Goal: Task Accomplishment & Management: Complete application form

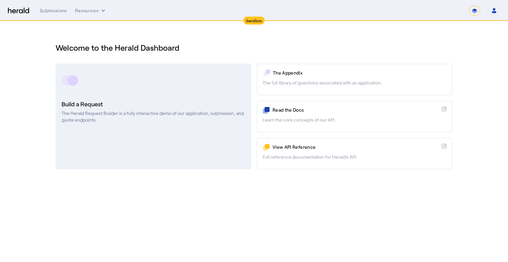
click at [219, 94] on link "Build a Request The Herald Request Builder is a fully interactive demo of our a…" at bounding box center [154, 117] width 196 height 106
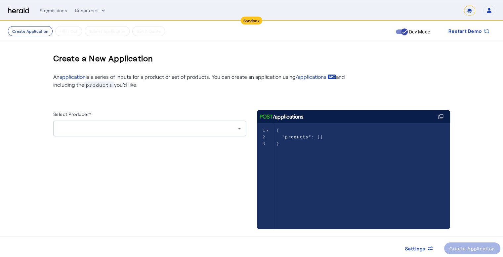
click at [143, 124] on div at bounding box center [148, 128] width 179 height 8
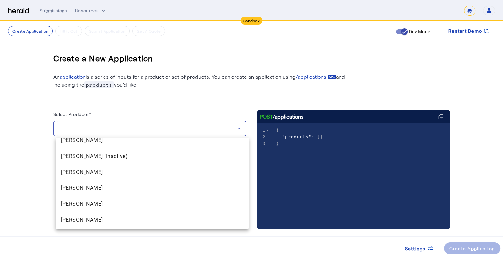
scroll to position [577, 0]
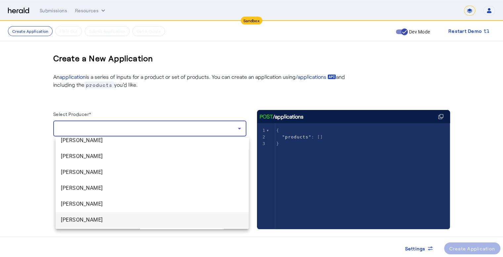
click at [99, 223] on span "[PERSON_NAME]" at bounding box center [152, 220] width 183 height 8
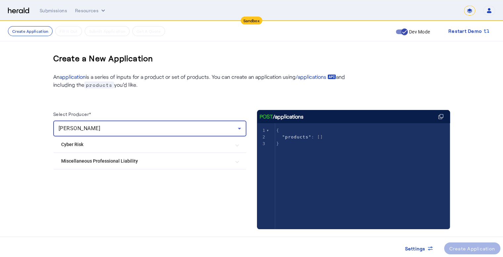
click at [125, 141] on Risk "Cyber Risk" at bounding box center [145, 144] width 169 height 7
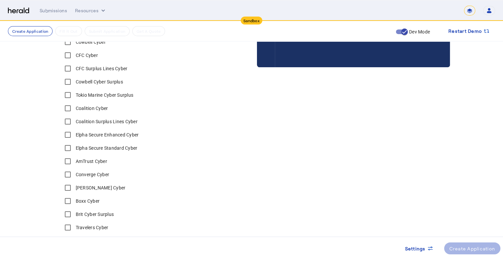
scroll to position [166, 0]
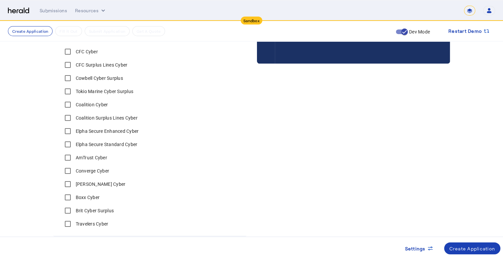
click at [104, 103] on label "Coalition Cyber" at bounding box center [91, 104] width 34 height 7
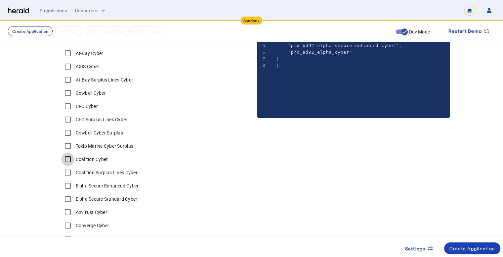
scroll to position [99, 0]
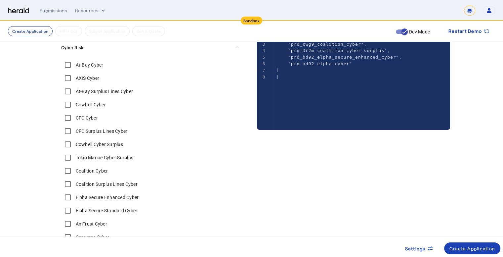
click at [91, 118] on label "CFC Cyber" at bounding box center [86, 118] width 24 height 7
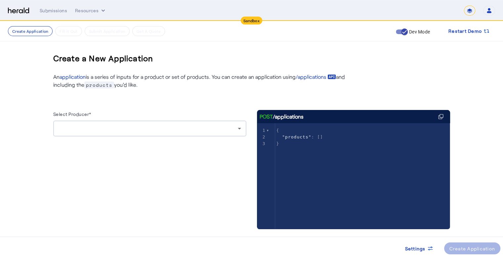
click at [149, 121] on div at bounding box center [150, 128] width 183 height 16
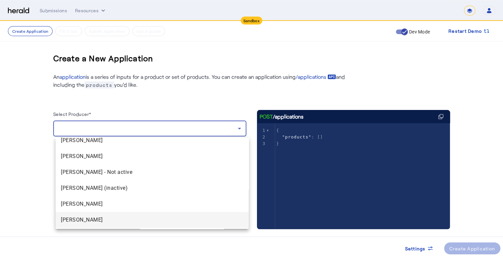
scroll to position [577, 0]
click at [115, 221] on span "[PERSON_NAME]" at bounding box center [152, 220] width 183 height 8
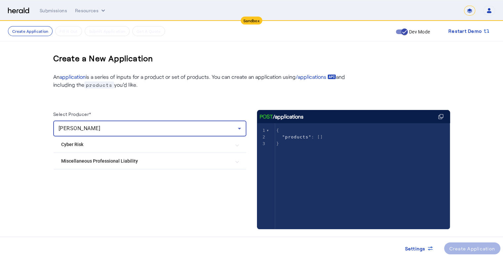
click at [119, 156] on mat-expansion-panel-header "Miscellaneous Professional Liability" at bounding box center [149, 161] width 193 height 16
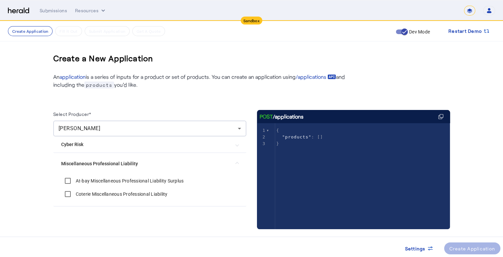
click at [119, 156] on mat-expansion-panel-header "Miscellaneous Professional Liability" at bounding box center [149, 163] width 193 height 21
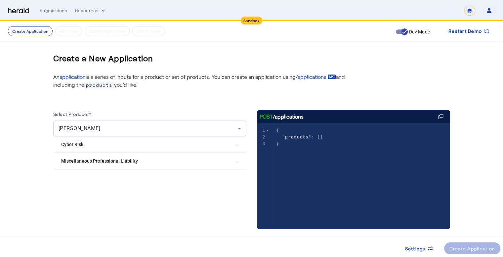
click at [119, 147] on Risk "Cyber Risk" at bounding box center [145, 144] width 169 height 7
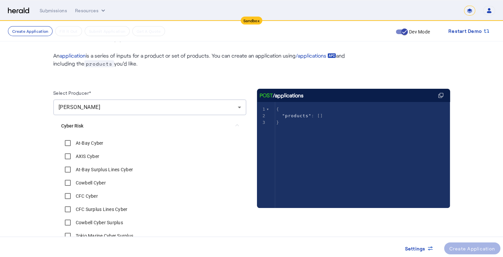
scroll to position [33, 0]
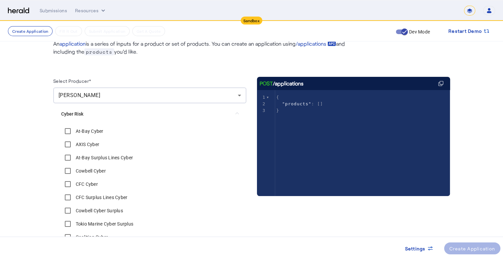
click at [121, 158] on label "At-Bay Surplus Lines Cyber" at bounding box center [103, 157] width 59 height 7
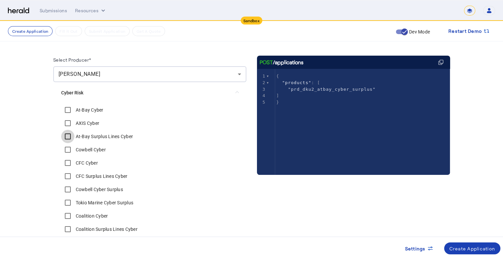
scroll to position [66, 0]
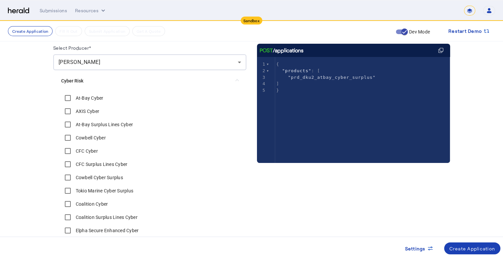
click at [91, 152] on label "CFC Cyber" at bounding box center [86, 151] width 24 height 7
click at [343, 83] on span ""prd_6osr_cfc_cyber"" at bounding box center [317, 83] width 59 height 5
type textarea "**********"
drag, startPoint x: 368, startPoint y: 76, endPoint x: 292, endPoint y: 74, distance: 75.8
click at [292, 75] on span ""prd_dku2_atbay_cyber_surplus"" at bounding box center [332, 77] width 88 height 5
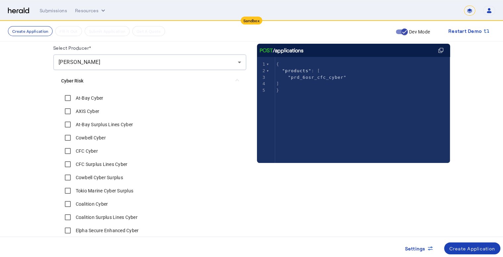
click at [344, 79] on span ""prd_6osr_cfc_cyber"" at bounding box center [317, 77] width 59 height 5
type input "**********"
click at [195, 87] on mat-expansion-panel-header "Cyber Risk" at bounding box center [149, 80] width 193 height 21
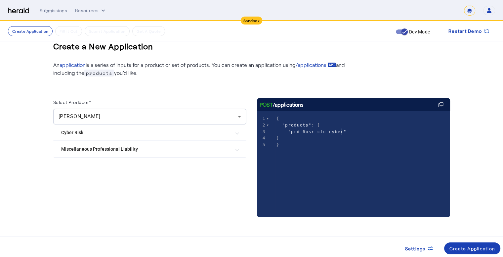
scroll to position [12, 0]
click at [150, 132] on Risk "Cyber Risk" at bounding box center [145, 132] width 169 height 7
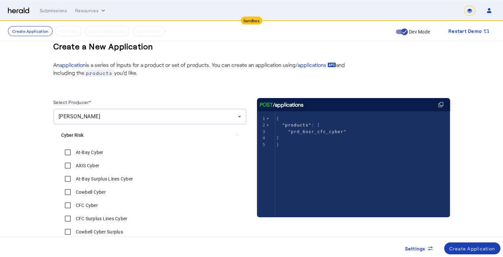
click at [99, 181] on label "At-Bay Surplus Lines Cyber" at bounding box center [103, 178] width 59 height 7
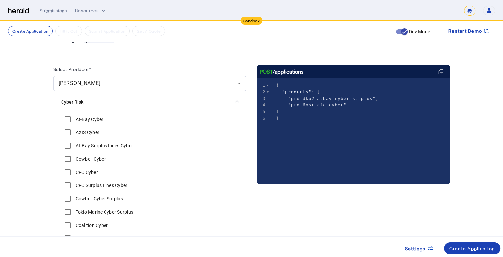
click at [30, 146] on create-application-step "Create Application Fill it Out Submit Application Get A Quote Dev Mode Restart …" at bounding box center [251, 200] width 503 height 448
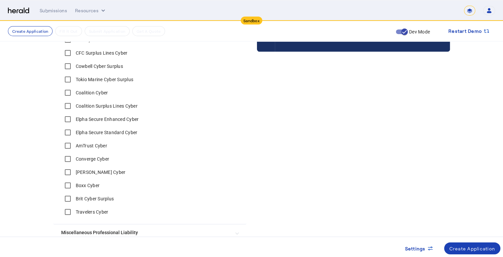
scroll to position [144, 0]
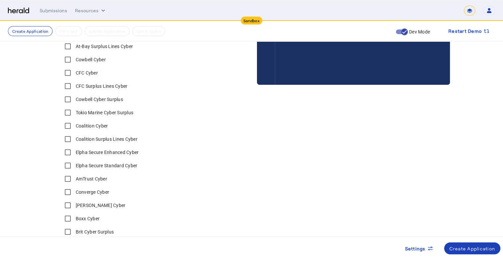
click at [123, 83] on label "CFC Surplus Lines Cyber" at bounding box center [100, 86] width 53 height 7
click at [98, 125] on label "Coalition Cyber" at bounding box center [91, 125] width 34 height 7
click at [103, 137] on label "Coalition Surplus Lines Cyber" at bounding box center [105, 139] width 63 height 7
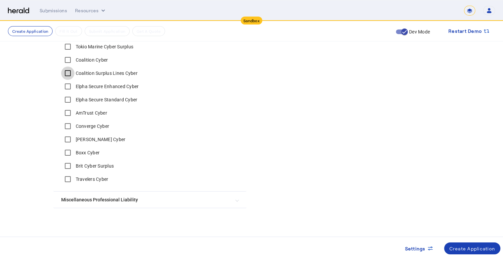
scroll to position [211, 0]
click at [94, 124] on label "Converge Cyber" at bounding box center [91, 125] width 35 height 7
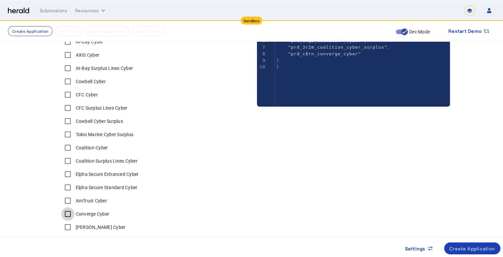
scroll to position [111, 0]
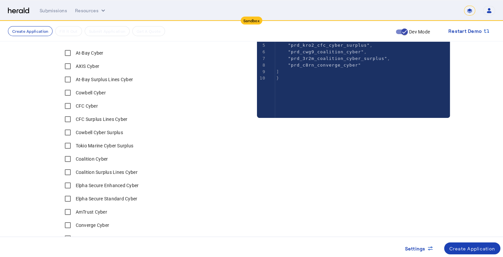
click at [100, 93] on label "Cowbell Cyber" at bounding box center [89, 92] width 31 height 7
click at [110, 132] on label "Cowbell Cyber Surplus" at bounding box center [98, 132] width 49 height 7
click at [96, 184] on label "Elpha Secure Enhanced Cyber" at bounding box center [106, 185] width 65 height 7
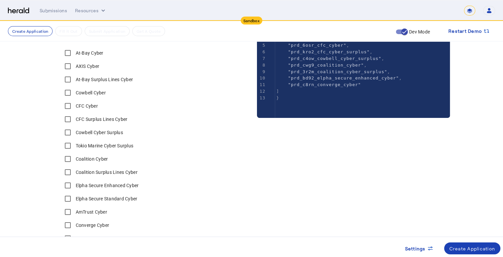
click at [94, 197] on label "Elpha Secure Standard Cyber" at bounding box center [105, 198] width 63 height 7
click at [98, 148] on label "Tokio Marine Cyber Surplus" at bounding box center [103, 145] width 59 height 7
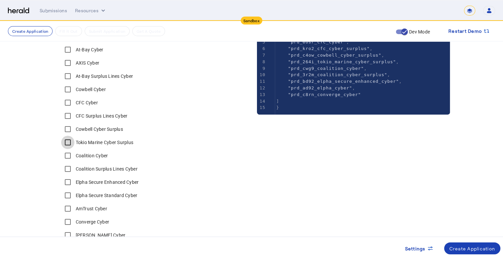
scroll to position [79, 0]
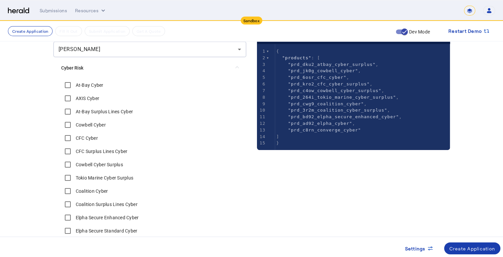
click at [464, 243] on span at bounding box center [473, 248] width 57 height 16
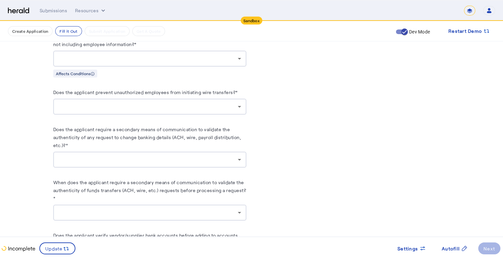
scroll to position [1092, 0]
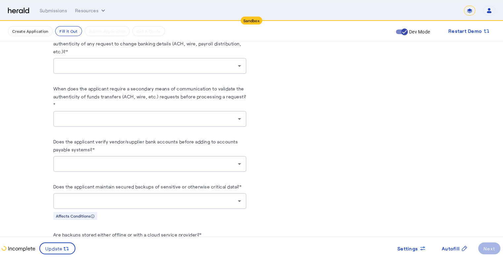
click at [147, 123] on div at bounding box center [150, 119] width 183 height 16
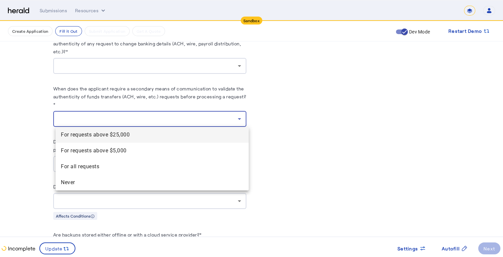
click at [147, 123] on div at bounding box center [251, 128] width 503 height 257
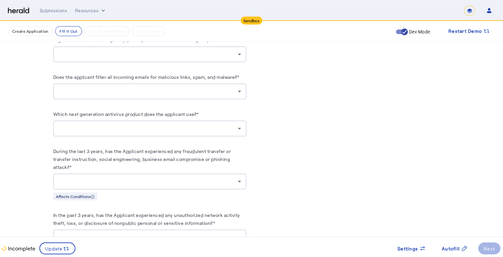
scroll to position [1974, 0]
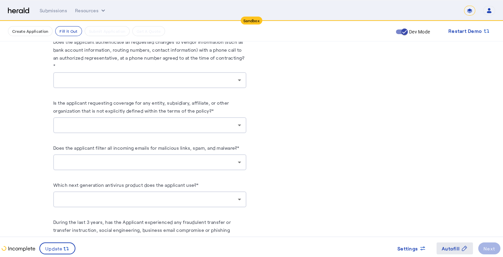
click at [444, 246] on span "Autofill" at bounding box center [451, 248] width 18 height 7
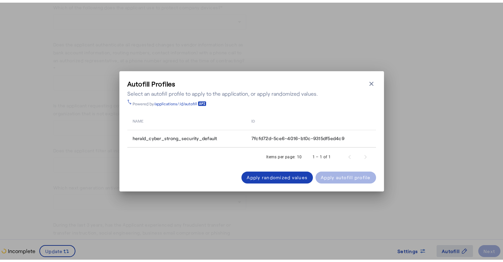
scroll to position [0, 0]
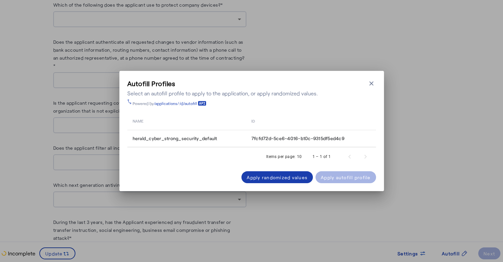
click at [289, 178] on div "Apply randomized values" at bounding box center [277, 177] width 61 height 7
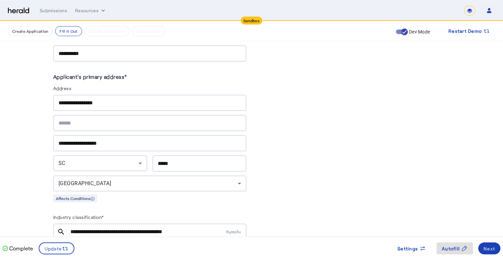
scroll to position [310, 0]
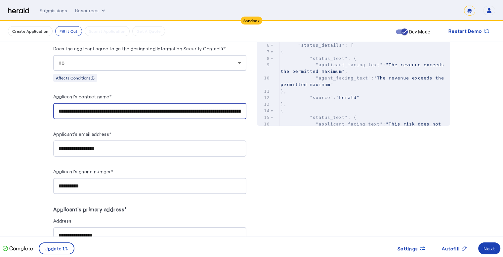
drag, startPoint x: 123, startPoint y: 111, endPoint x: 13, endPoint y: 107, distance: 109.6
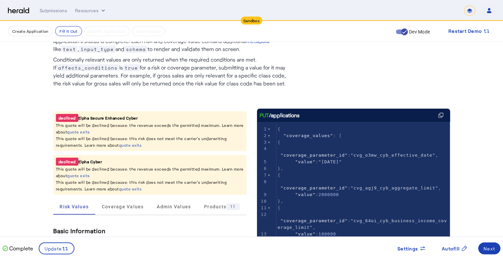
scroll to position [99, 0]
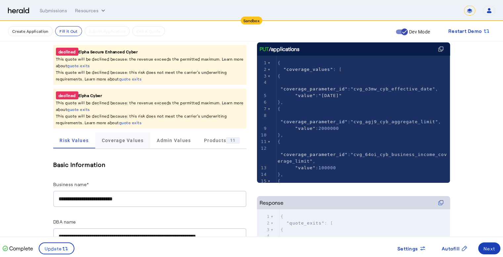
click at [132, 140] on span "Coverage Values" at bounding box center [123, 140] width 42 height 5
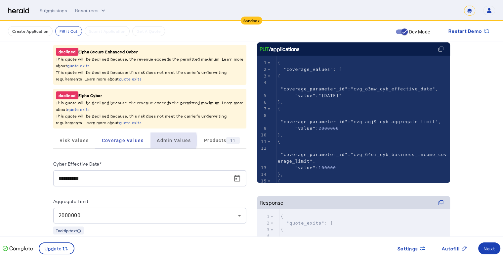
click at [164, 140] on span "Admin Values" at bounding box center [174, 140] width 34 height 5
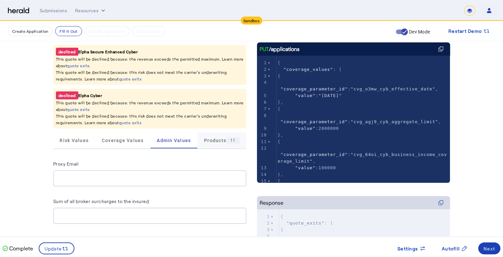
click at [206, 141] on span "Products 11" at bounding box center [222, 140] width 36 height 7
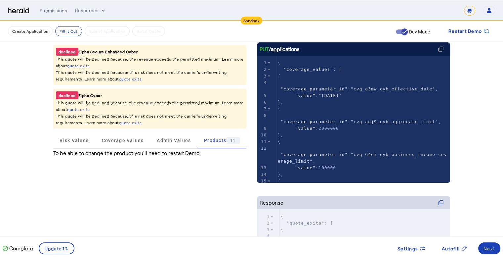
scroll to position [132, 0]
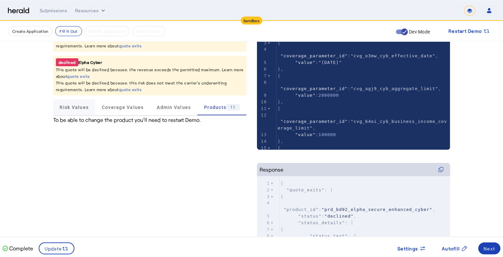
click at [86, 105] on span "Risk Values" at bounding box center [74, 107] width 29 height 5
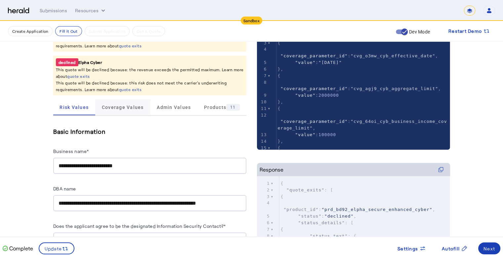
click at [115, 102] on span "Coverage Values" at bounding box center [123, 107] width 42 height 16
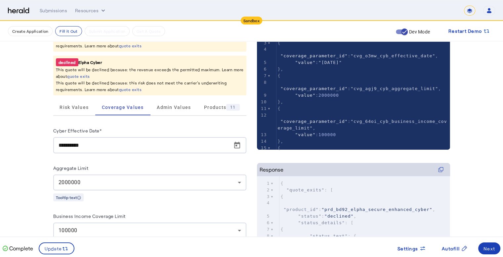
click at [49, 119] on div "Fill Out Application Existing applications should be updated using PUT /applica…" at bounding box center [252, 193] width 424 height 609
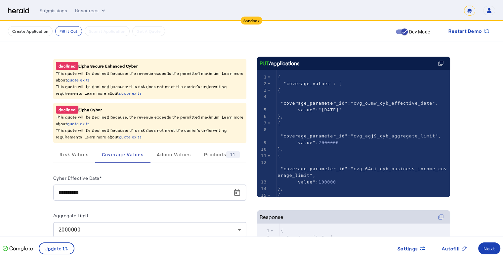
scroll to position [33, 0]
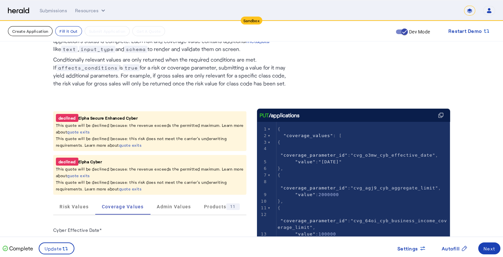
click at [33, 35] on button "Create Application" at bounding box center [30, 31] width 45 height 10
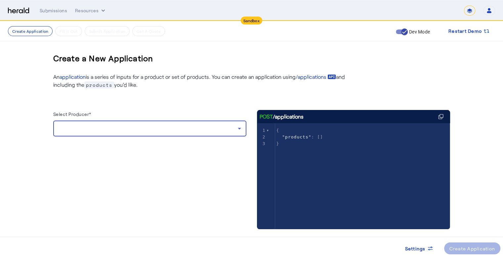
click at [147, 128] on div at bounding box center [148, 128] width 179 height 8
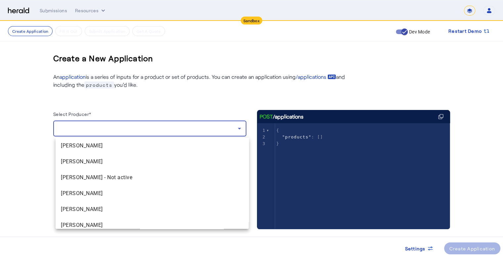
click at [33, 146] on div at bounding box center [251, 128] width 503 height 257
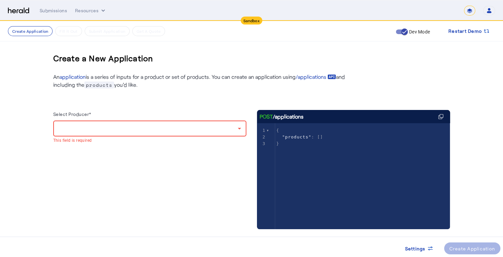
click at [100, 129] on div at bounding box center [148, 128] width 179 height 8
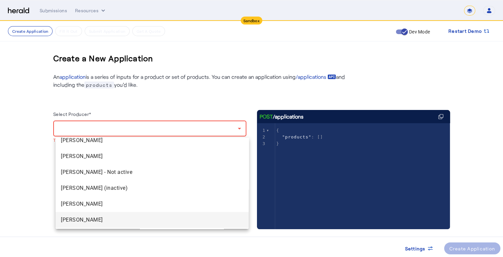
scroll to position [577, 0]
click at [94, 222] on span "[PERSON_NAME]" at bounding box center [152, 220] width 183 height 8
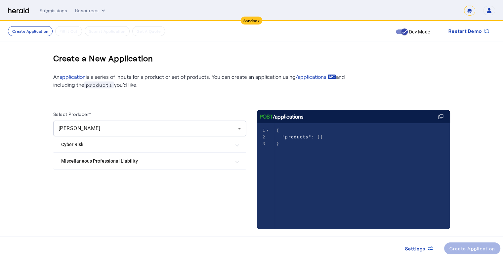
click at [144, 145] on Risk "Cyber Risk" at bounding box center [145, 144] width 169 height 7
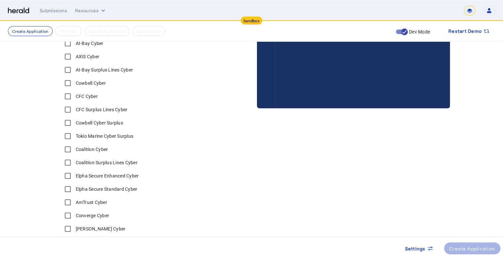
scroll to position [132, 0]
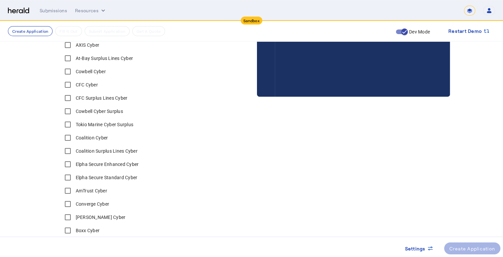
click at [96, 164] on label "Elpha Secure Enhanced Cyber" at bounding box center [106, 164] width 65 height 7
click at [466, 246] on div "Create Application" at bounding box center [473, 248] width 46 height 7
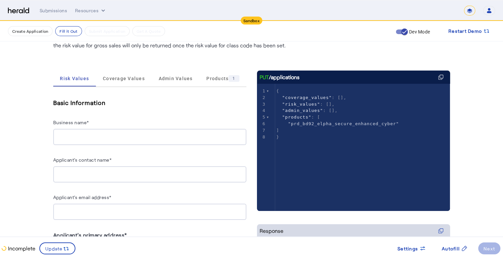
scroll to position [33, 0]
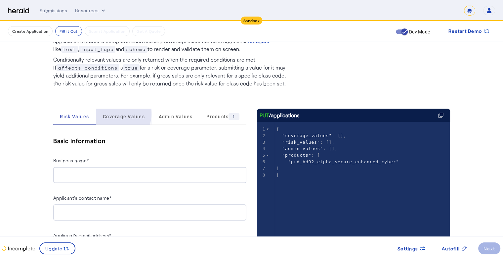
click at [119, 114] on span "Coverage Values" at bounding box center [124, 116] width 42 height 5
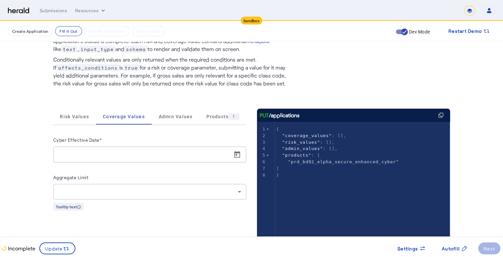
click at [119, 168] on div "Cyber Effective Date* Aggregate Limit Tooltip text" at bounding box center [149, 173] width 193 height 75
click at [171, 118] on span "Admin Values" at bounding box center [176, 116] width 34 height 5
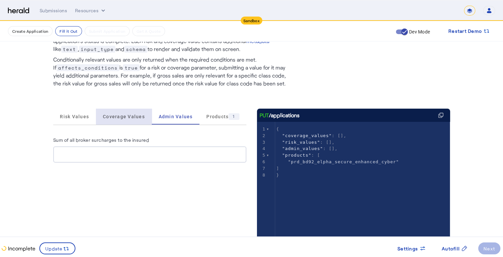
click at [129, 116] on span "Coverage Values" at bounding box center [124, 116] width 42 height 5
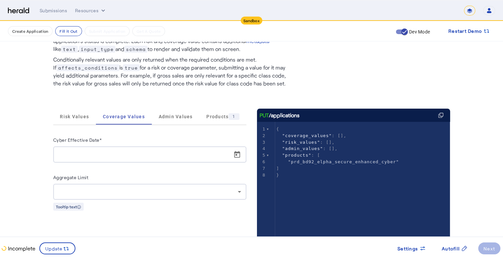
click at [118, 136] on div "Cyber Effective Date*" at bounding box center [149, 141] width 193 height 11
click at [122, 133] on div "Cyber Effective Date* Aggregate Limit Tooltip text" at bounding box center [149, 173] width 193 height 96
click at [183, 118] on span "Admin Values" at bounding box center [176, 116] width 34 height 5
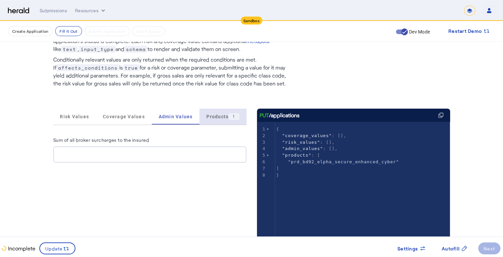
click at [214, 116] on span "Products 1" at bounding box center [223, 116] width 33 height 7
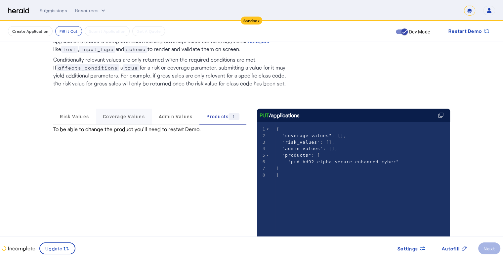
click at [115, 117] on span "Coverage Values" at bounding box center [124, 116] width 42 height 5
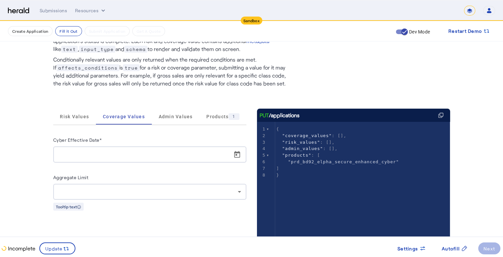
click at [44, 139] on div "Fill Out Application Existing applications should be updated using PUT /applica…" at bounding box center [252, 215] width 424 height 454
click at [181, 120] on span "Admin Values" at bounding box center [176, 117] width 34 height 16
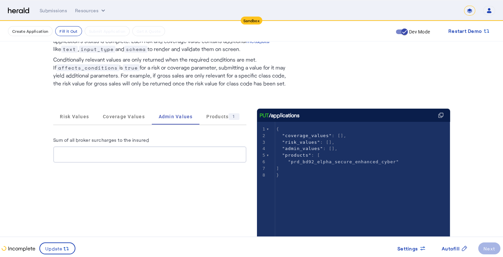
click at [44, 112] on div "Fill Out Application Existing applications should be updated using PUT /applica…" at bounding box center [252, 215] width 424 height 454
click at [87, 116] on span "Risk Values" at bounding box center [74, 116] width 29 height 5
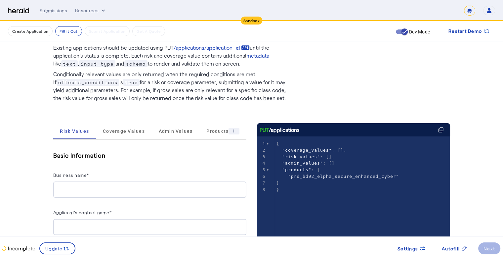
scroll to position [0, 0]
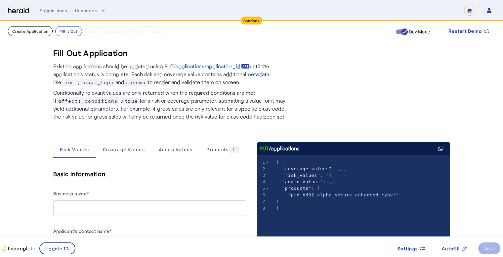
click at [45, 29] on button "Create Application" at bounding box center [30, 31] width 45 height 10
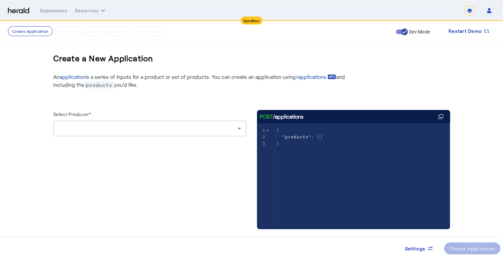
click at [154, 125] on div at bounding box center [148, 128] width 179 height 8
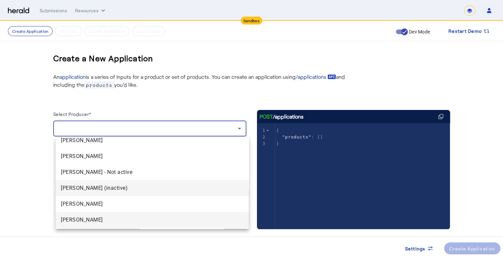
scroll to position [577, 0]
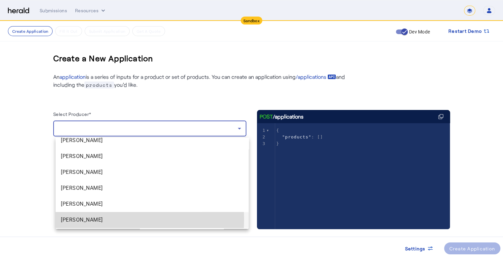
click at [97, 219] on span "[PERSON_NAME]" at bounding box center [152, 220] width 183 height 8
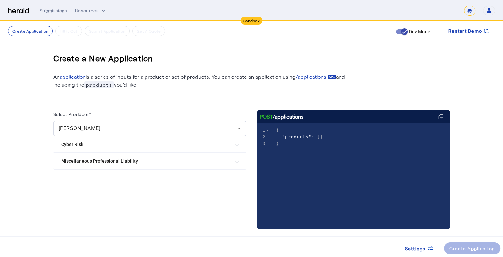
click at [120, 144] on Risk "Cyber Risk" at bounding box center [145, 144] width 169 height 7
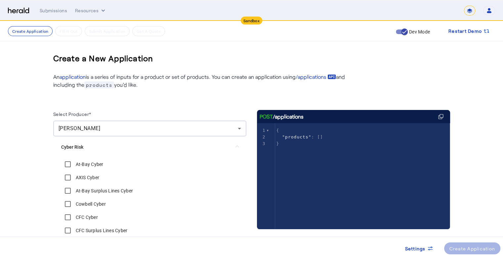
scroll to position [33, 0]
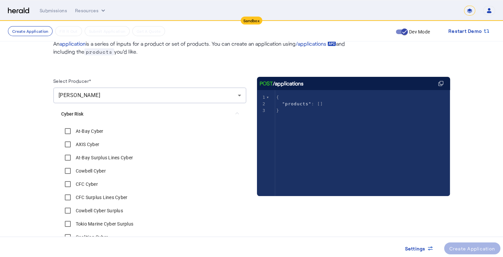
click at [106, 155] on label "At-Bay Surplus Lines Cyber" at bounding box center [103, 157] width 59 height 7
click at [94, 167] on div "Cowbell Cyber" at bounding box center [83, 170] width 45 height 13
click at [98, 169] on label "Cowbell Cyber" at bounding box center [89, 170] width 31 height 7
click at [94, 186] on label "CFC Cyber" at bounding box center [86, 184] width 24 height 7
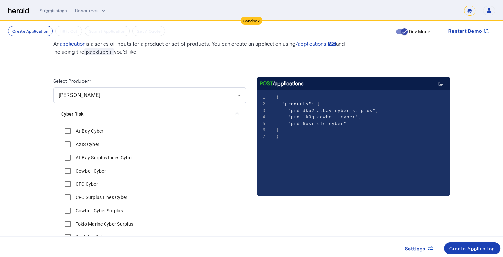
click at [95, 199] on label "CFC Surplus Lines Cyber" at bounding box center [100, 197] width 53 height 7
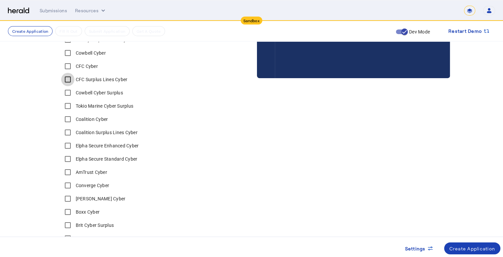
scroll to position [166, 0]
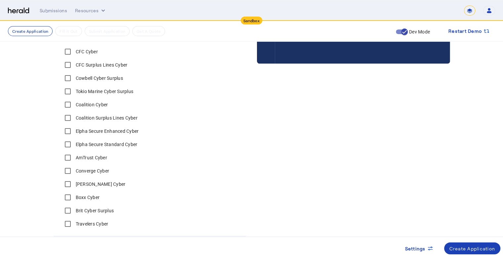
click at [107, 78] on label "Cowbell Cyber Surplus" at bounding box center [98, 78] width 49 height 7
click at [108, 90] on label "Tokio Marine Cyber Surplus" at bounding box center [103, 91] width 59 height 7
click at [101, 103] on label "Coalition Cyber" at bounding box center [91, 104] width 34 height 7
click at [103, 119] on label "Coalition Surplus Lines Cyber" at bounding box center [105, 118] width 63 height 7
click at [101, 129] on label "Elpha Secure Enhanced Cyber" at bounding box center [106, 131] width 65 height 7
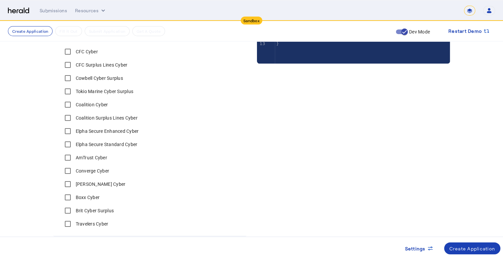
click at [102, 141] on label "Elpha Secure Standard Cyber" at bounding box center [105, 144] width 63 height 7
click at [101, 159] on label "AmTrust Cyber" at bounding box center [90, 157] width 33 height 7
click at [99, 171] on label "Converge Cyber" at bounding box center [91, 170] width 35 height 7
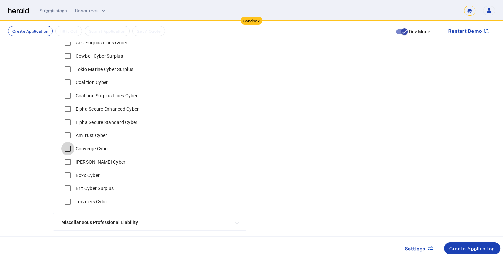
scroll to position [199, 0]
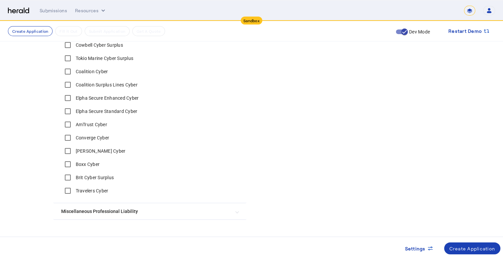
click at [92, 124] on label "AmTrust Cyber" at bounding box center [90, 124] width 33 height 7
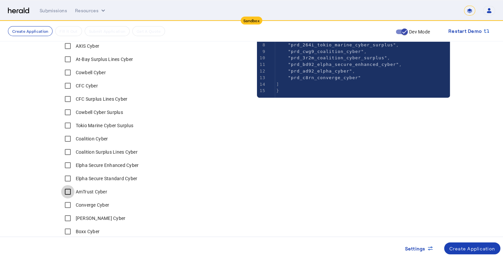
scroll to position [132, 0]
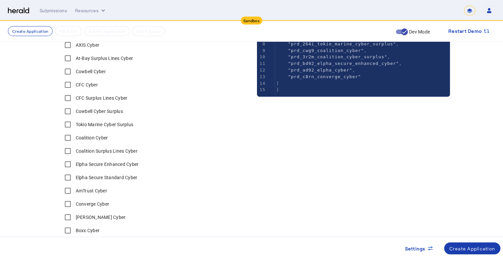
click at [471, 247] on div "Create Application" at bounding box center [473, 248] width 46 height 7
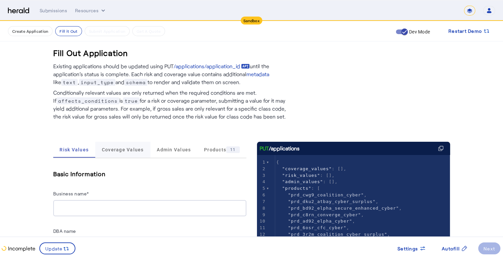
click at [123, 150] on span "Coverage Values" at bounding box center [123, 149] width 42 height 5
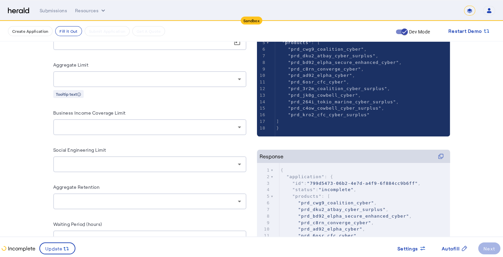
scroll to position [134, 0]
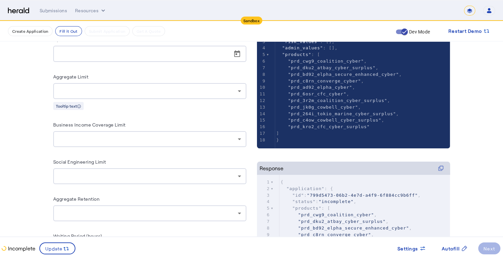
click at [148, 152] on div "Cyber Effective Date* Aggregate Limit Tooltip text Business Income Coverage Lim…" at bounding box center [149, 202] width 193 height 335
click at [146, 156] on div "Cyber Effective Date* Aggregate Limit Tooltip text Business Income Coverage Lim…" at bounding box center [149, 202] width 193 height 335
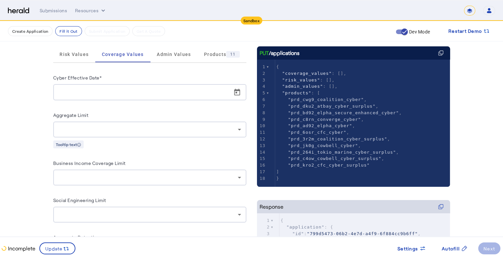
scroll to position [101, 0]
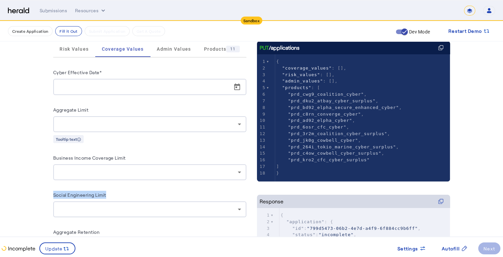
drag, startPoint x: 55, startPoint y: 194, endPoint x: 112, endPoint y: 194, distance: 56.9
click at [112, 194] on div "Fill Out Application Existing applications should be updated using PUT /applica…" at bounding box center [252, 180] width 424 height 519
copy label "Social Engineering Limit"
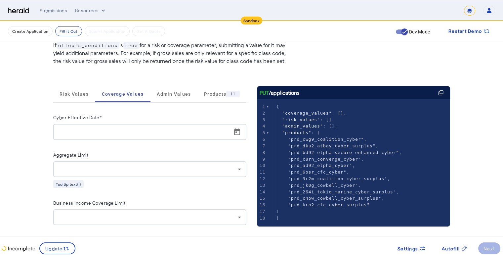
scroll to position [0, 0]
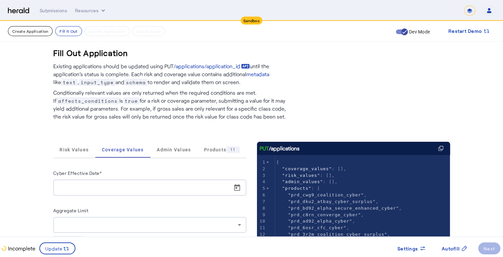
click at [37, 33] on button "Create Application" at bounding box center [30, 31] width 45 height 10
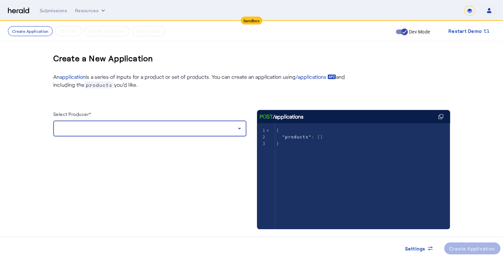
click at [111, 129] on div at bounding box center [148, 128] width 179 height 8
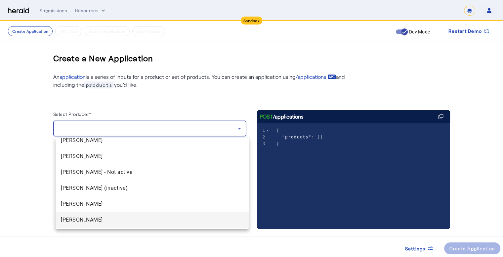
scroll to position [577, 0]
click at [98, 219] on span "[PERSON_NAME]" at bounding box center [152, 220] width 183 height 8
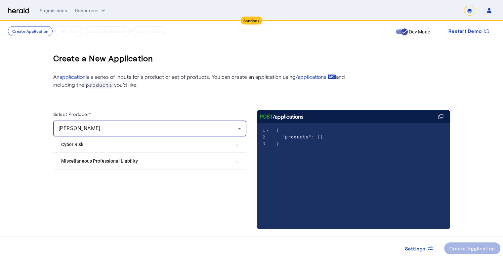
click at [103, 144] on Risk "Cyber Risk" at bounding box center [145, 144] width 169 height 7
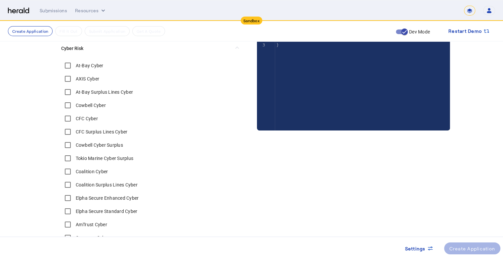
scroll to position [99, 0]
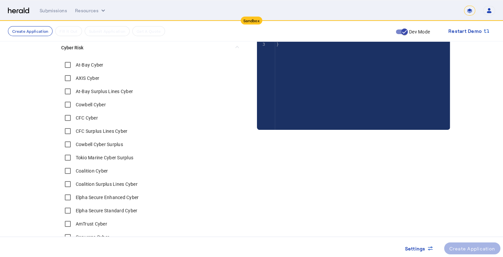
click at [85, 119] on label "CFC Cyber" at bounding box center [86, 118] width 24 height 7
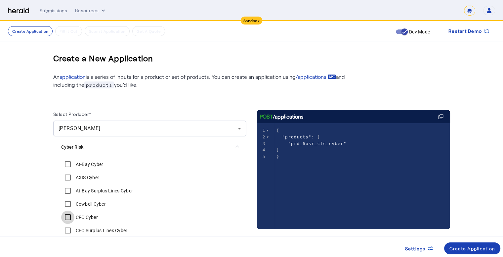
scroll to position [33, 0]
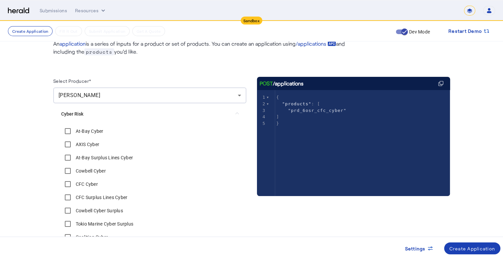
click at [110, 157] on label "At-Bay Surplus Lines Cyber" at bounding box center [103, 157] width 59 height 7
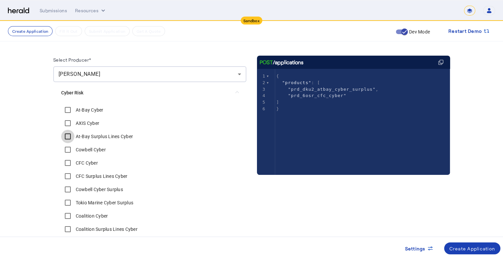
scroll to position [66, 0]
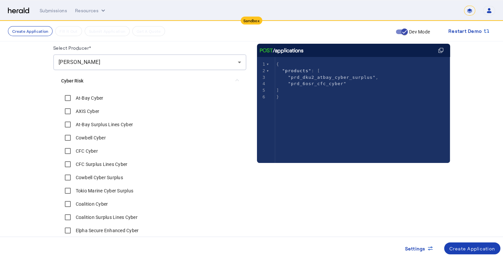
click at [94, 139] on label "Cowbell Cyber" at bounding box center [89, 137] width 31 height 7
click at [95, 162] on label "CFC Surplus Lines Cyber" at bounding box center [100, 164] width 53 height 7
click at [94, 178] on label "Cowbell Cyber Surplus" at bounding box center [98, 177] width 49 height 7
click at [102, 192] on label "Tokio Marine Cyber Surplus" at bounding box center [103, 190] width 59 height 7
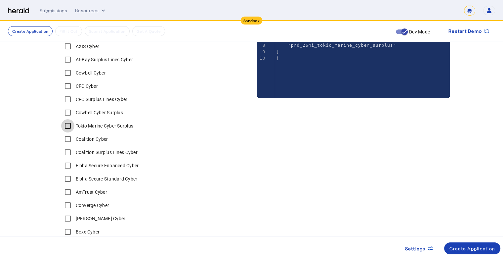
scroll to position [132, 0]
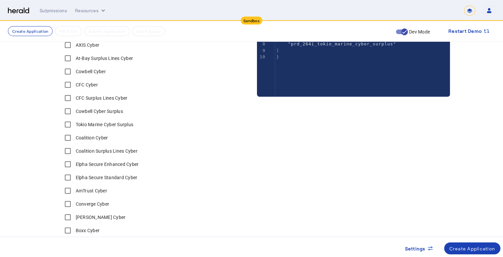
click at [93, 137] on label "Coalition Cyber" at bounding box center [91, 137] width 34 height 7
click at [102, 152] on label "Coalition Surplus Lines Cyber" at bounding box center [105, 151] width 63 height 7
click at [99, 168] on div "Elpha Secure Enhanced Cyber" at bounding box center [100, 164] width 78 height 13
click at [98, 163] on label "Elpha Secure Enhanced Cyber" at bounding box center [106, 164] width 65 height 7
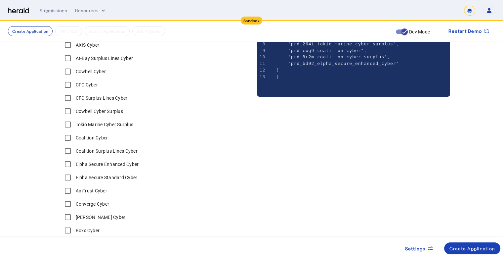
click at [99, 178] on label "Elpha Secure Standard Cyber" at bounding box center [105, 177] width 63 height 7
click at [95, 201] on label "Converge Cyber" at bounding box center [91, 204] width 35 height 7
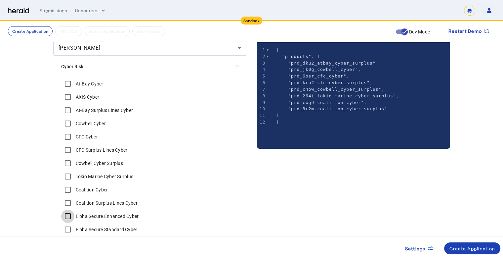
scroll to position [79, 0]
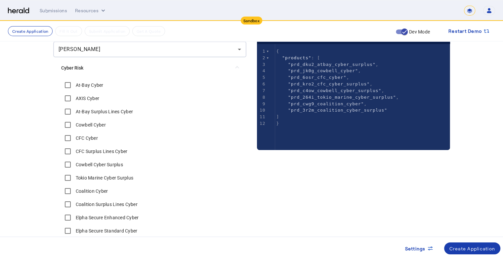
click at [475, 251] on div "Create Application" at bounding box center [473, 248] width 46 height 7
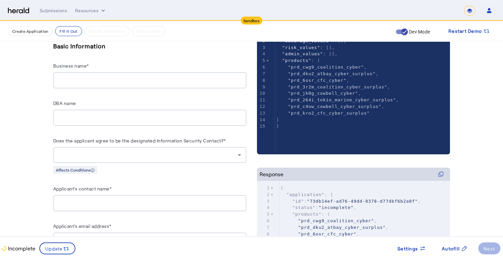
scroll to position [99, 0]
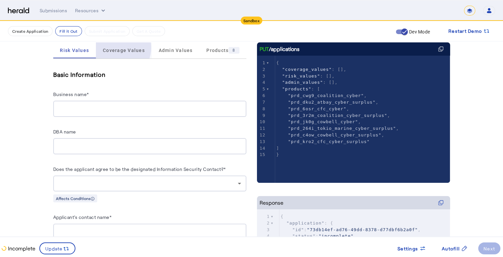
click at [118, 48] on span "Coverage Values" at bounding box center [124, 50] width 42 height 5
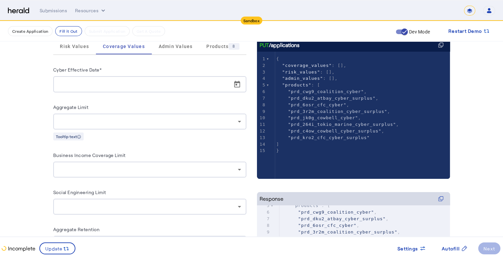
scroll to position [4, 0]
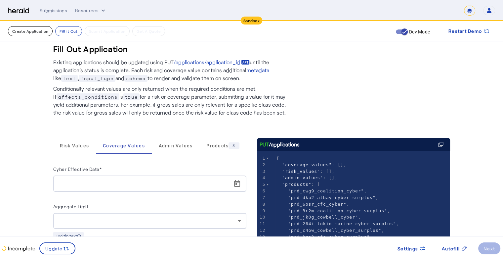
click at [41, 34] on button "Create Application" at bounding box center [30, 31] width 45 height 10
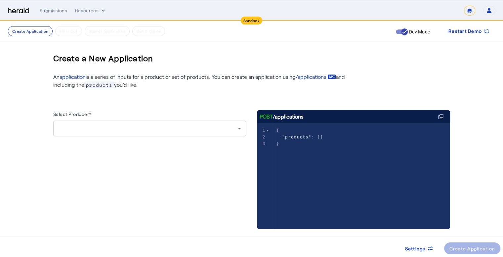
click at [116, 125] on div at bounding box center [148, 128] width 179 height 8
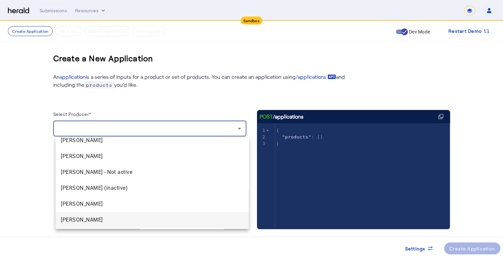
scroll to position [577, 0]
click at [106, 216] on span "[PERSON_NAME]" at bounding box center [152, 220] width 183 height 8
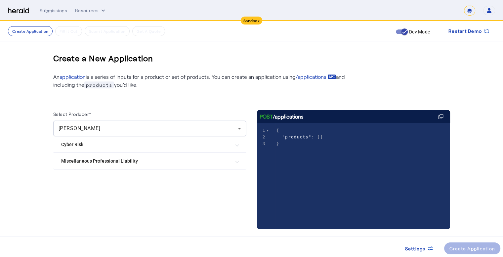
click at [147, 140] on mat-expansion-panel-header "Cyber Risk" at bounding box center [149, 144] width 193 height 16
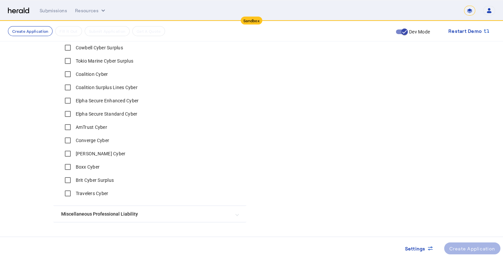
scroll to position [199, 0]
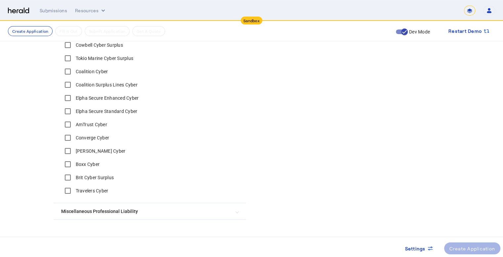
click at [90, 136] on label "Converge Cyber" at bounding box center [91, 137] width 35 height 7
click at [106, 94] on div "Elpha Secure Enhanced Cyber" at bounding box center [100, 97] width 78 height 13
click at [105, 108] on div "Elpha Secure Standard Cyber" at bounding box center [99, 111] width 76 height 13
click at [110, 97] on label "Elpha Secure Enhanced Cyber" at bounding box center [106, 98] width 65 height 7
click at [110, 110] on label "Elpha Secure Standard Cyber" at bounding box center [105, 111] width 63 height 7
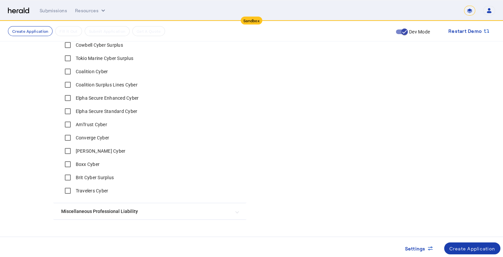
click at [465, 245] on div "Create Application" at bounding box center [473, 248] width 46 height 7
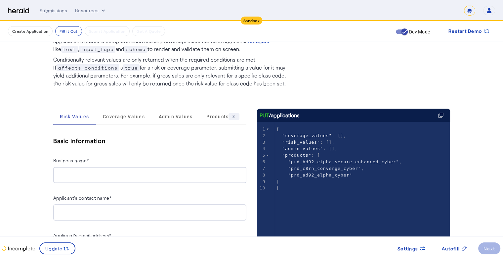
scroll to position [66, 0]
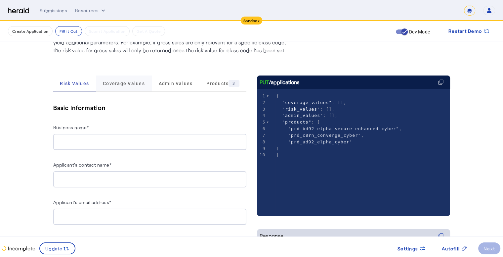
click at [125, 78] on span "Coverage Values" at bounding box center [124, 83] width 42 height 16
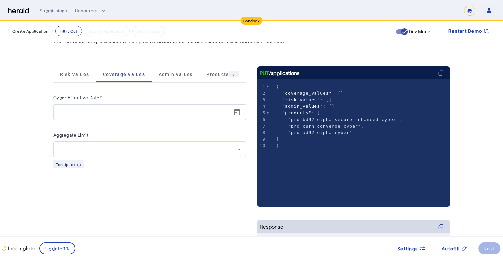
scroll to position [83, 0]
